Goal: Check status: Check status

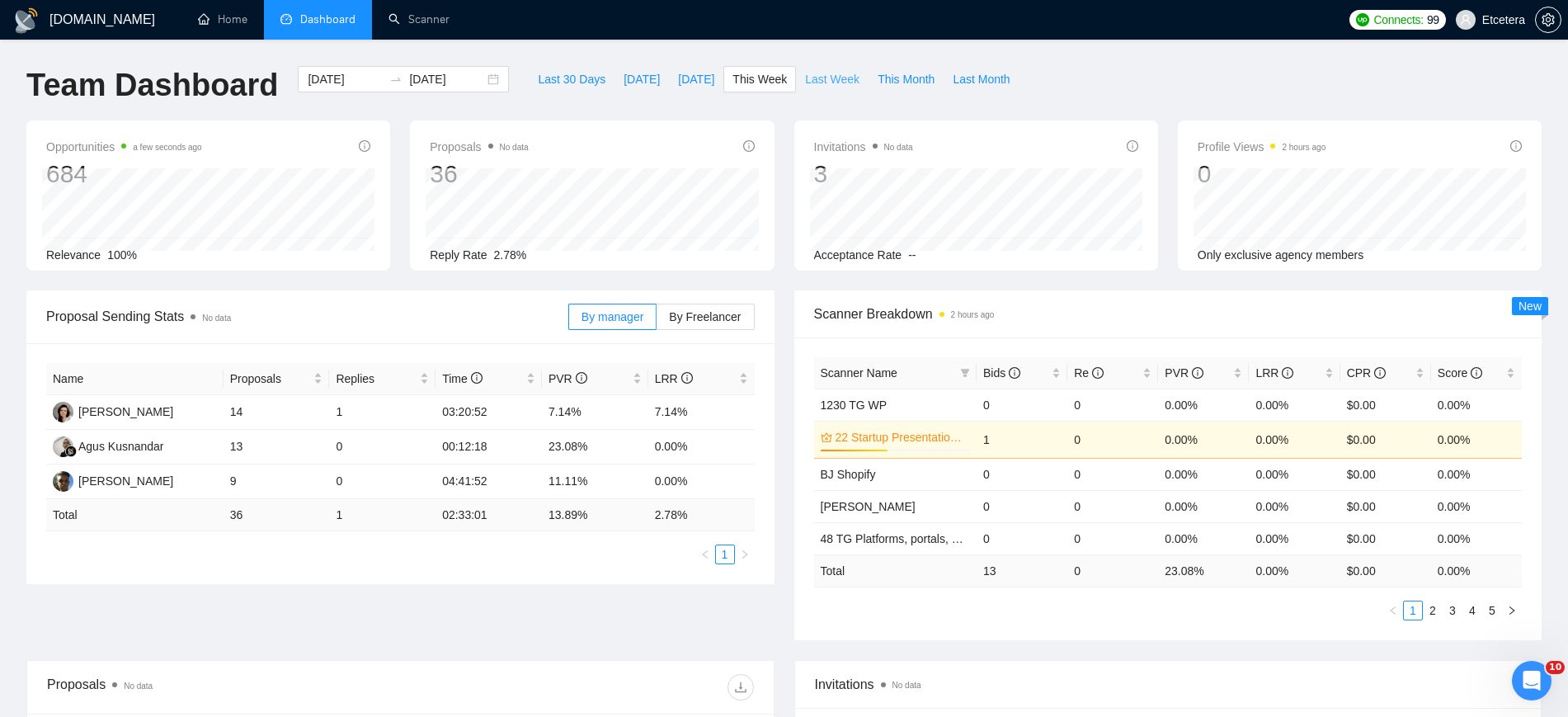
click at [811, 83] on span "Last Week" at bounding box center [832, 80] width 54 height 18
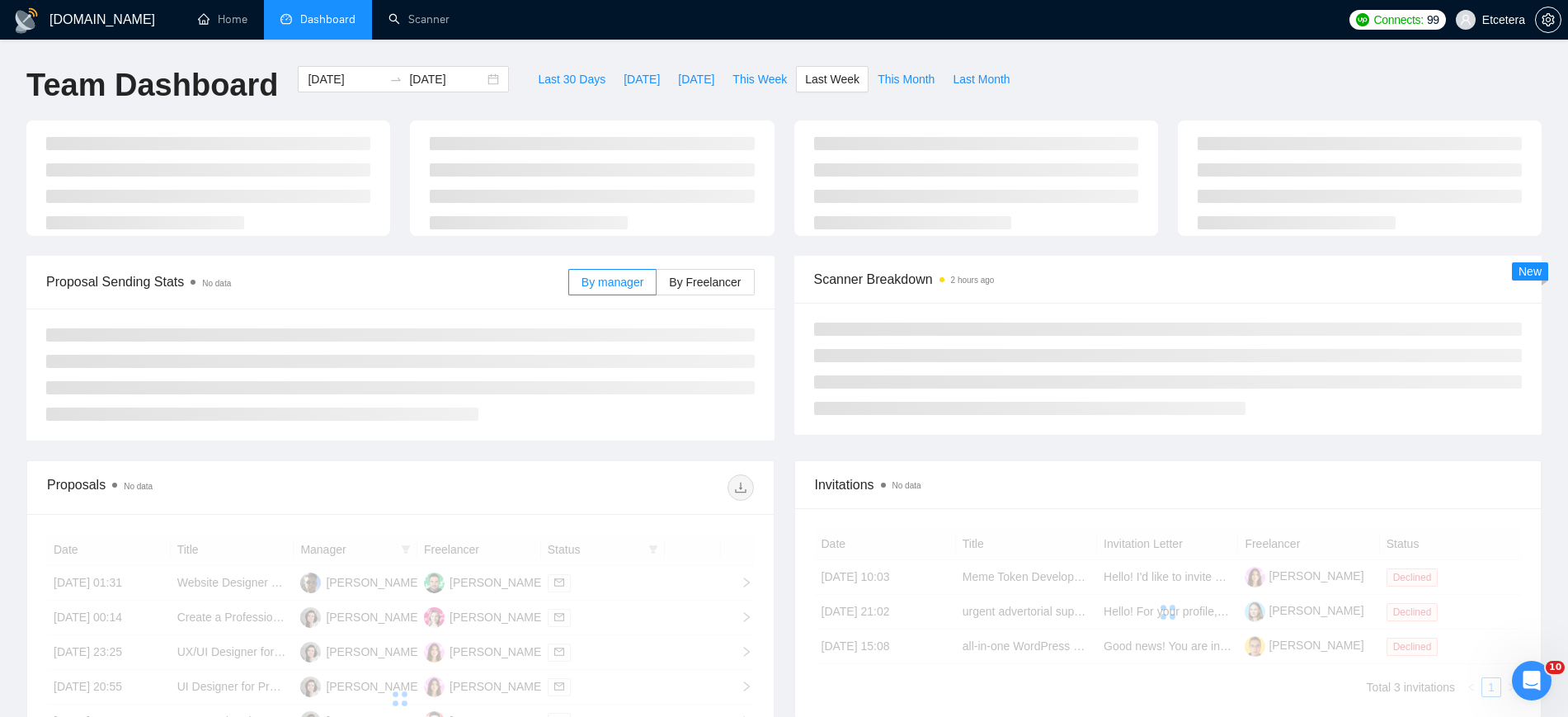
type input "[DATE]"
